Goal: Task Accomplishment & Management: Manage account settings

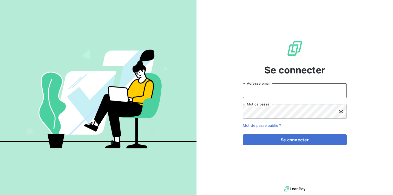
click at [290, 94] on input "Adresse email" at bounding box center [295, 90] width 104 height 15
type input "[DOMAIN_NAME][EMAIL_ADDRESS][DOMAIN_NAME]"
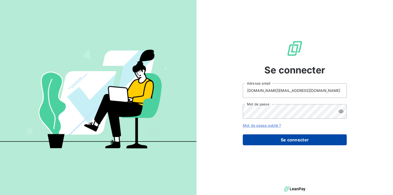
click at [290, 139] on button "Se connecter" at bounding box center [295, 139] width 104 height 11
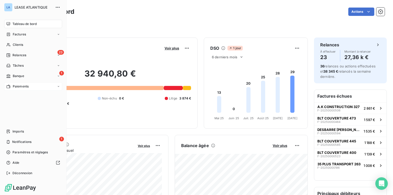
click at [20, 86] on span "Paiements" at bounding box center [21, 86] width 16 height 5
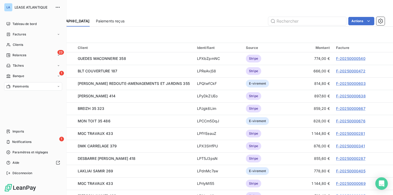
click at [27, 87] on span "Paiements" at bounding box center [21, 86] width 16 height 5
click at [21, 24] on span "Tableau de bord" at bounding box center [24, 24] width 24 height 5
